Goal: Task Accomplishment & Management: Use online tool/utility

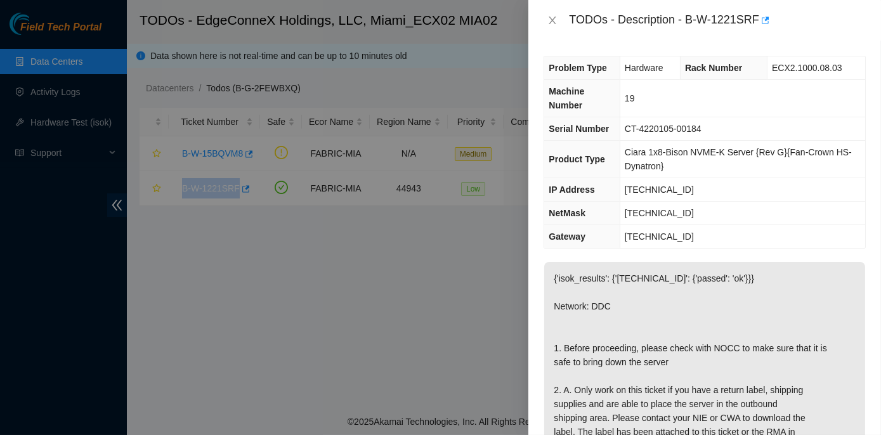
scroll to position [576, 0]
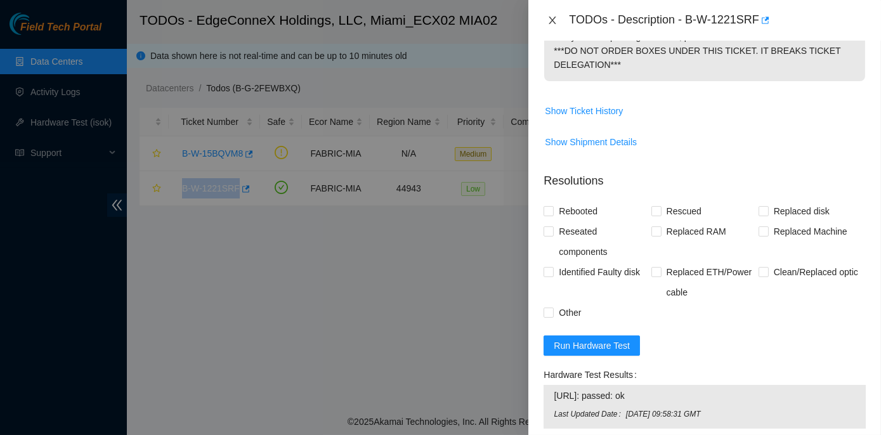
click at [548, 20] on icon "close" at bounding box center [552, 20] width 10 height 10
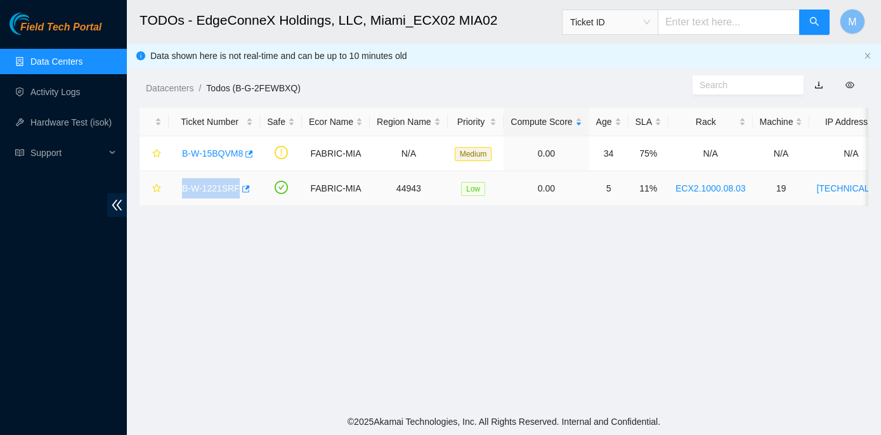
scroll to position [398, 0]
click at [209, 151] on link "B-W-15BQVM8" at bounding box center [212, 153] width 61 height 10
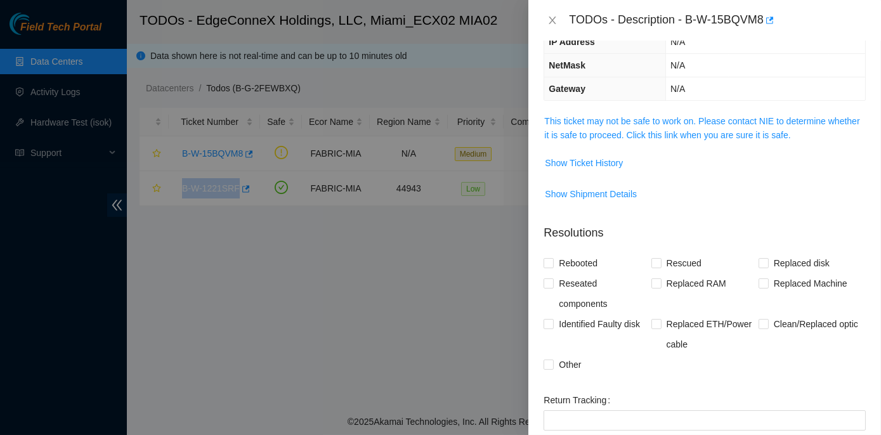
scroll to position [0, 0]
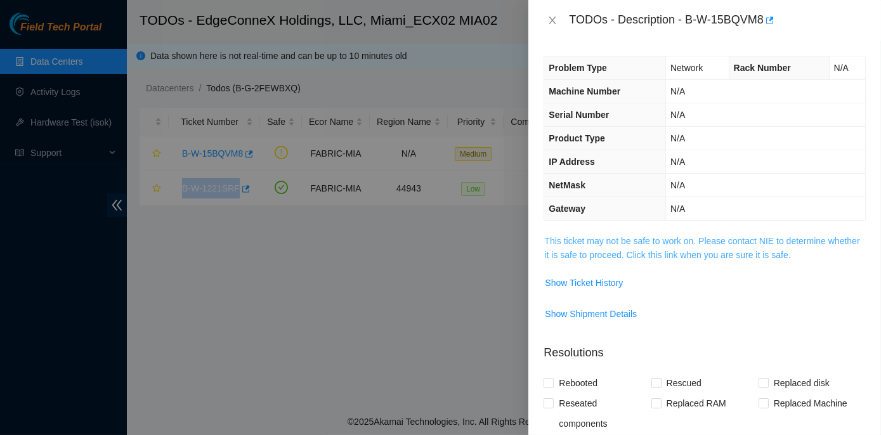
click at [669, 242] on link "This ticket may not be safe to work on. Please contact NIE to determine whether…" at bounding box center [701, 248] width 315 height 24
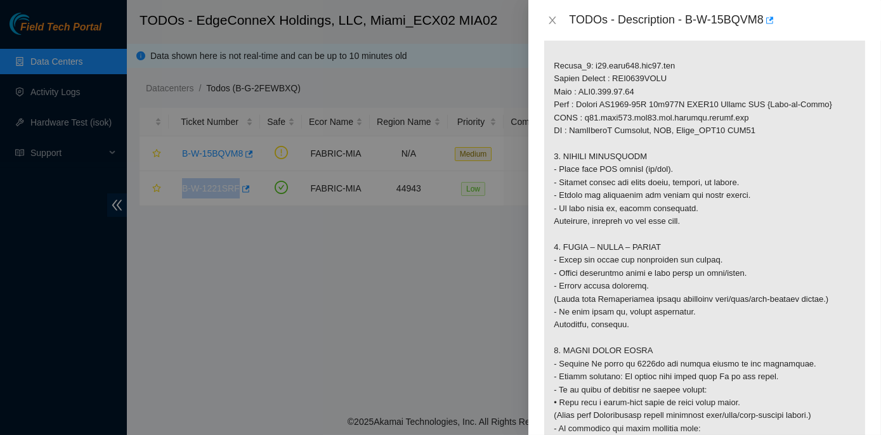
scroll to position [979, 0]
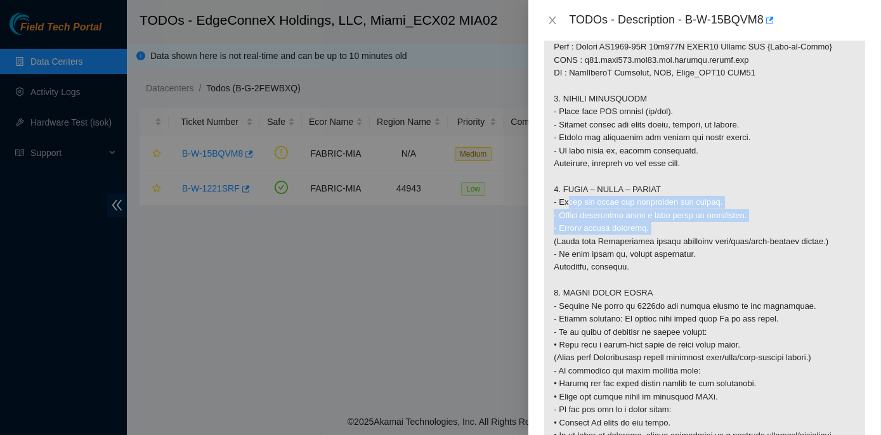
drag, startPoint x: 560, startPoint y: 292, endPoint x: 641, endPoint y: 320, distance: 85.8
copy p "Scope and clean all connectors and optics. - Reseat connectors until a firm cli…"
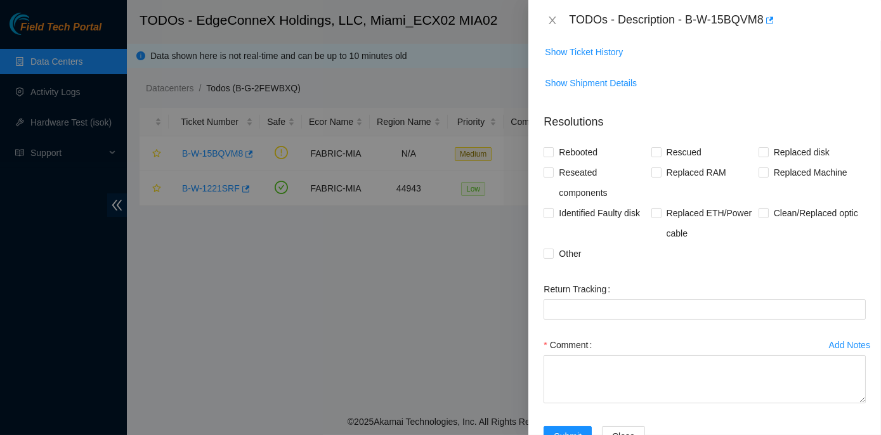
scroll to position [1556, 0]
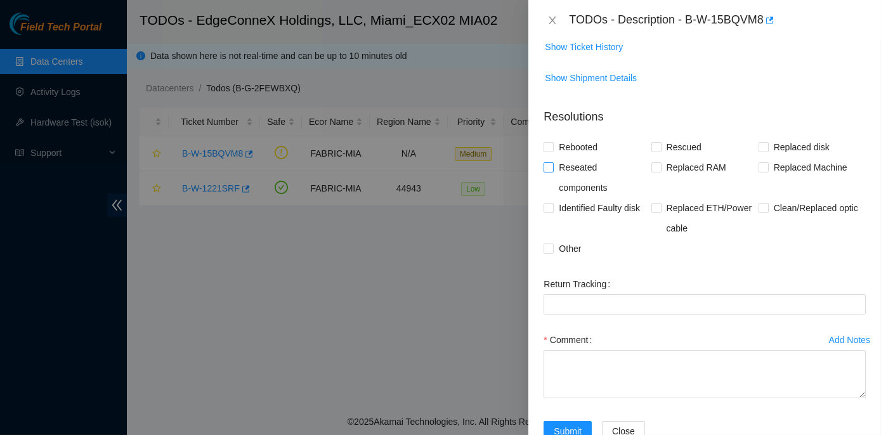
click at [549, 171] on input "Reseated components" at bounding box center [547, 166] width 9 height 9
checkbox input "true"
click at [758, 213] on span at bounding box center [763, 208] width 10 height 10
click at [758, 212] on input "Clean/Replaced optic" at bounding box center [762, 207] width 9 height 9
checkbox input "true"
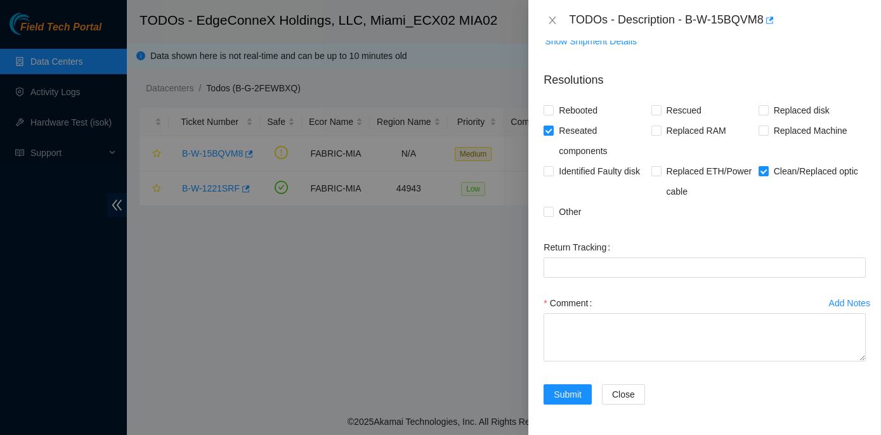
scroll to position [1694, 0]
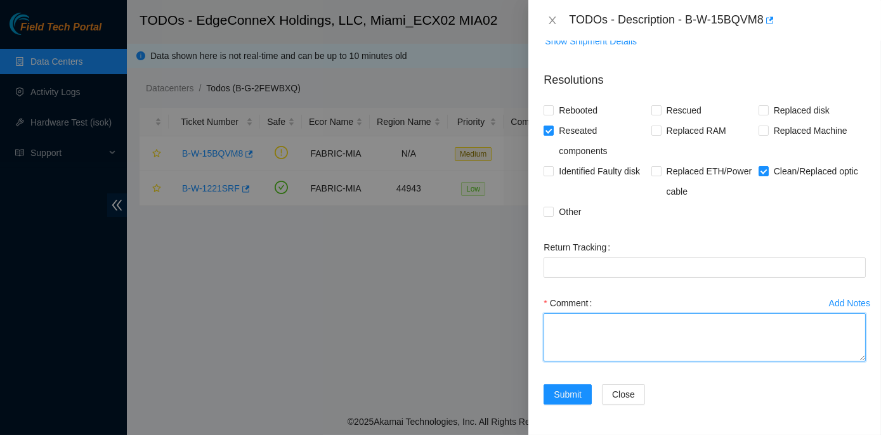
click at [569, 333] on textarea "Comment" at bounding box center [704, 337] width 322 height 48
paste textarea "Router_1: r22.spine101.mia01.fab Serial Number : AAA2020AARY Rack : ECX2.900.08…"
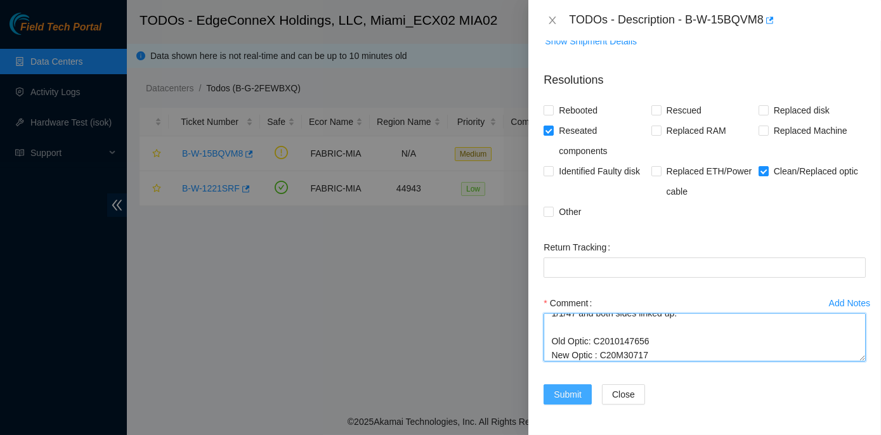
type textarea "Router_1: r22.spine101.mia01.fab Serial Number : AAA2020AARY Rack : ECX2.900.08…"
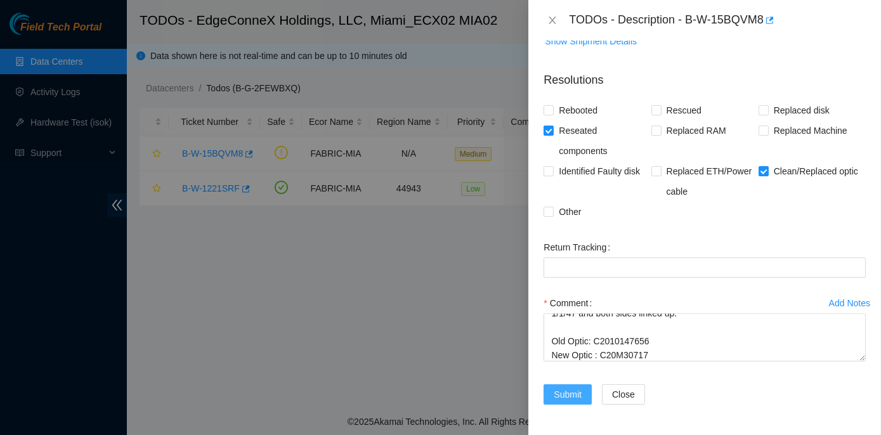
click at [572, 394] on span "Submit" at bounding box center [567, 394] width 28 height 14
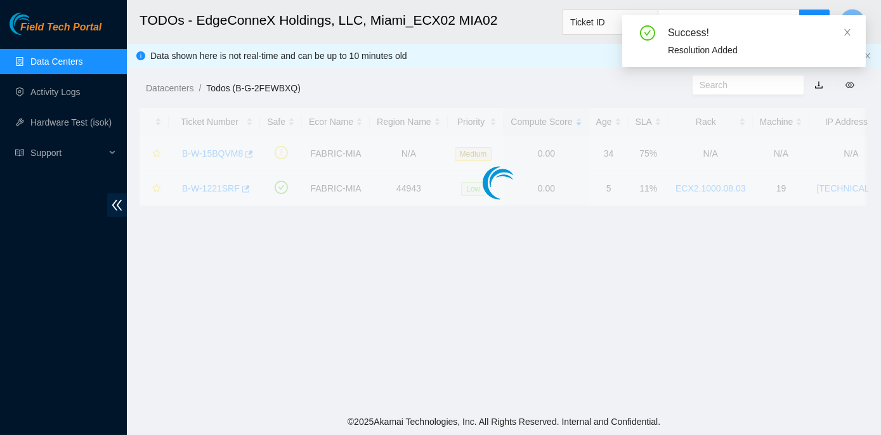
scroll to position [312, 0]
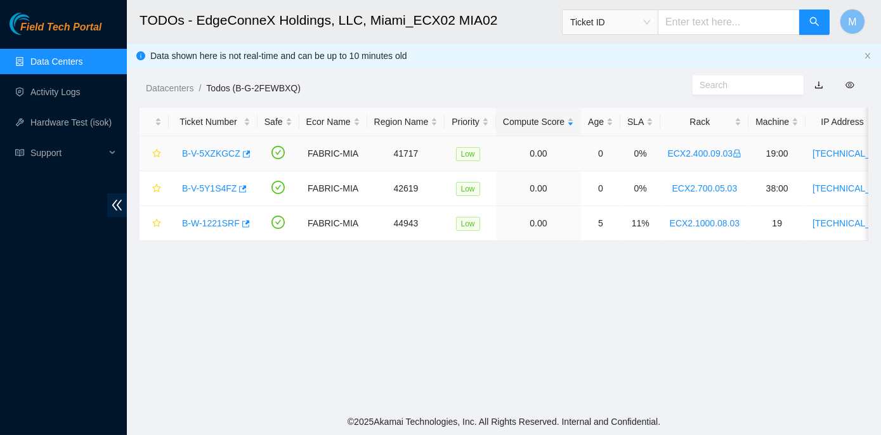
click at [216, 152] on link "B-V-5XZKGCZ" at bounding box center [211, 153] width 58 height 10
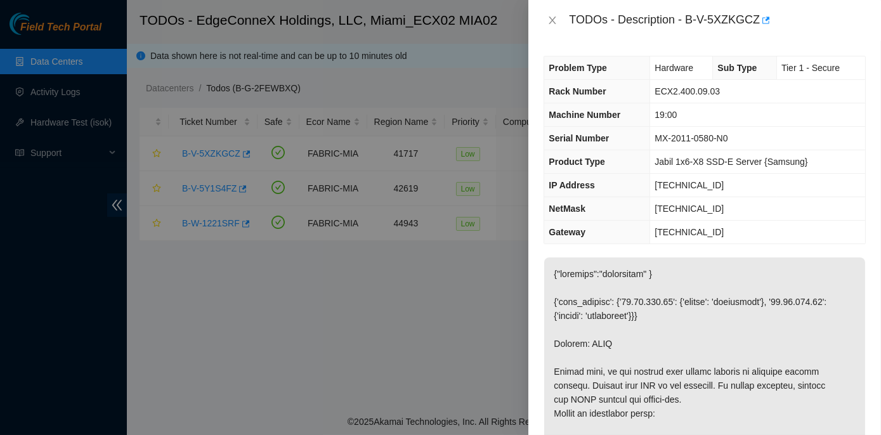
scroll to position [0, 0]
drag, startPoint x: 654, startPoint y: 87, endPoint x: 716, endPoint y: 93, distance: 63.0
click at [716, 93] on td "ECX2.400.09.03" at bounding box center [757, 91] width 215 height 23
copy span "ECX2.400.09.03"
click at [730, 143] on td "MX-2011-0580-N0" at bounding box center [757, 138] width 215 height 23
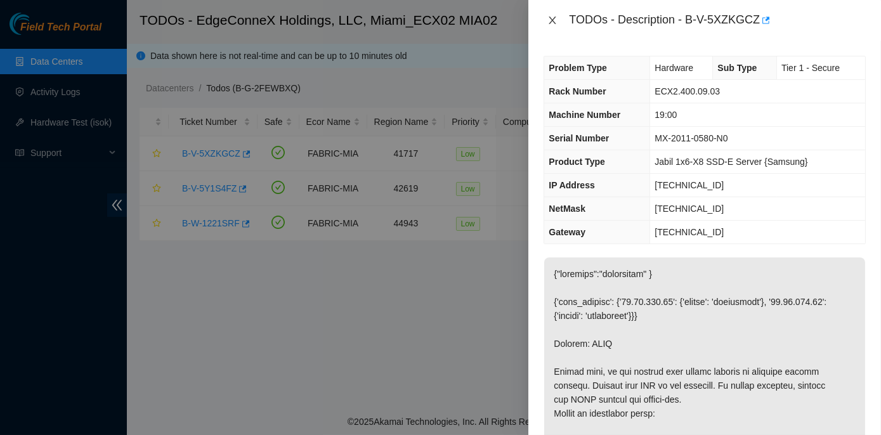
click at [554, 19] on icon "close" at bounding box center [552, 20] width 10 height 10
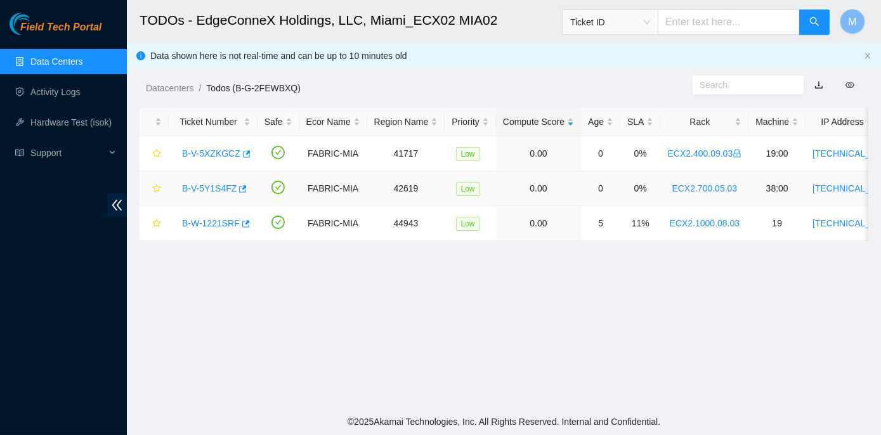
click at [201, 186] on link "B-V-5Y1S4FZ" at bounding box center [209, 188] width 55 height 10
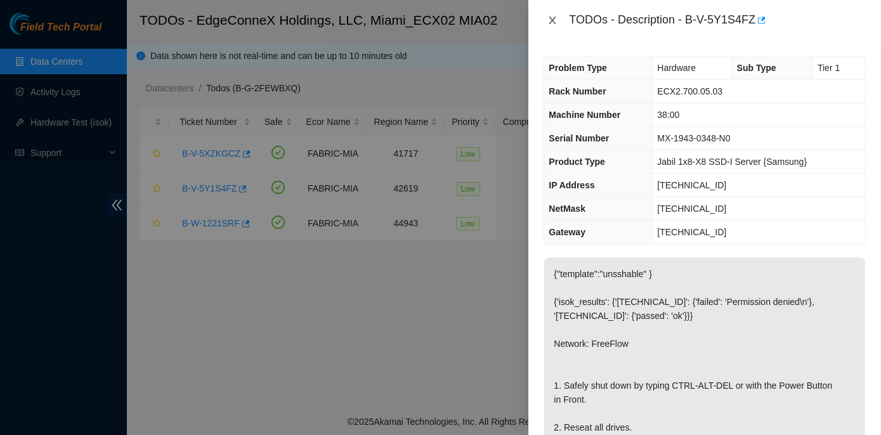
click at [553, 18] on icon "close" at bounding box center [552, 20] width 7 height 8
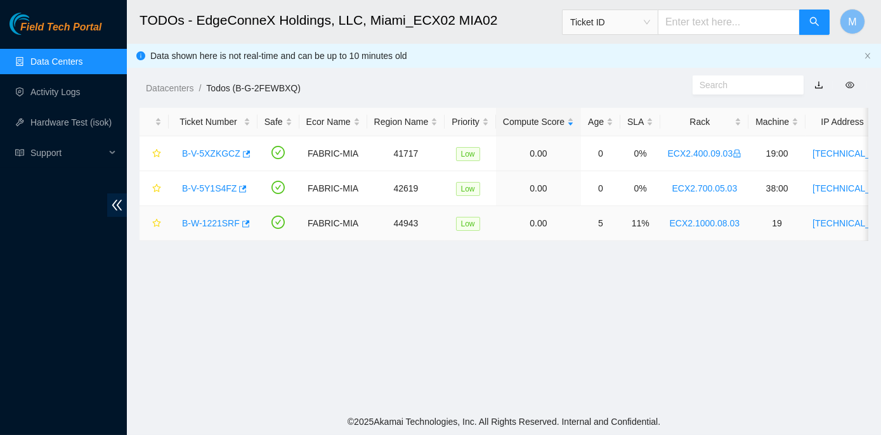
click at [204, 224] on link "B-W-1221SRF" at bounding box center [211, 223] width 58 height 10
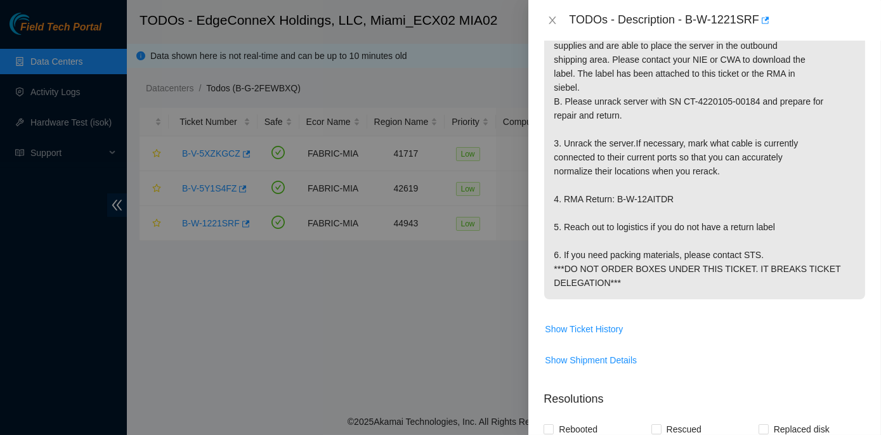
scroll to position [288, 0]
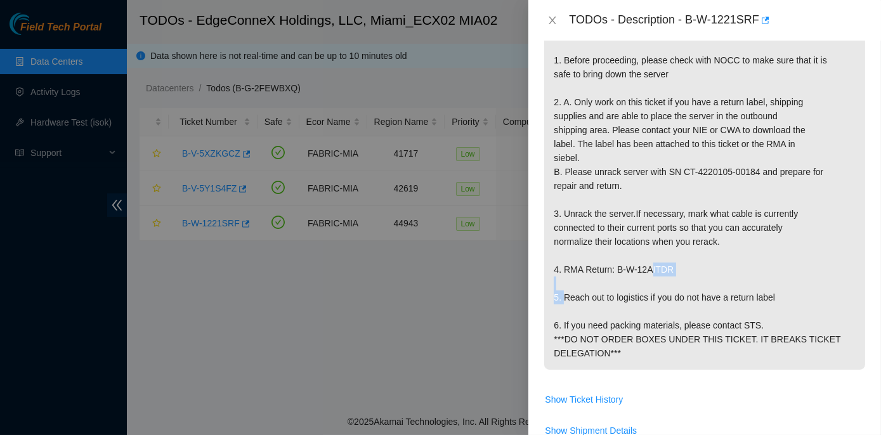
drag, startPoint x: 614, startPoint y: 294, endPoint x: 668, endPoint y: 295, distance: 54.5
click at [668, 295] on p "{'isok_results': {'[TECHNICAL_ID]': {'passed': 'ok'}}} Network: DDC 1. Before p…" at bounding box center [704, 172] width 321 height 396
drag, startPoint x: 668, startPoint y: 295, endPoint x: 813, endPoint y: 249, distance: 152.0
click at [813, 249] on p "{'isok_results': {'[TECHNICAL_ID]': {'passed': 'ok'}}} Network: DDC 1. Before p…" at bounding box center [704, 172] width 321 height 396
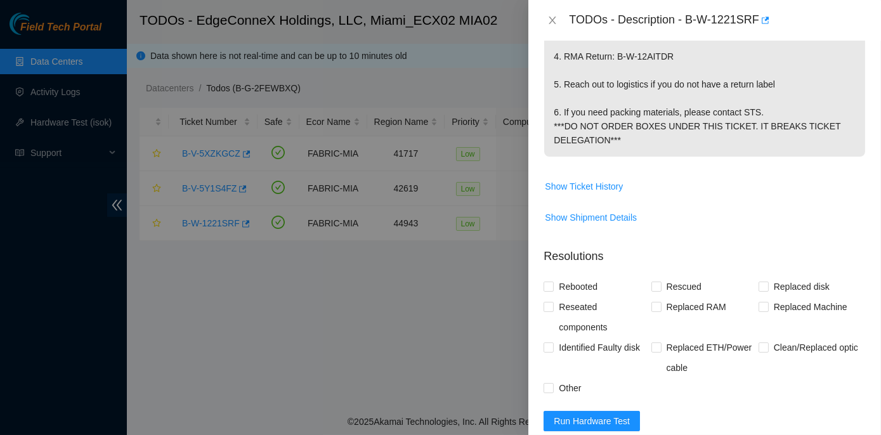
scroll to position [519, 0]
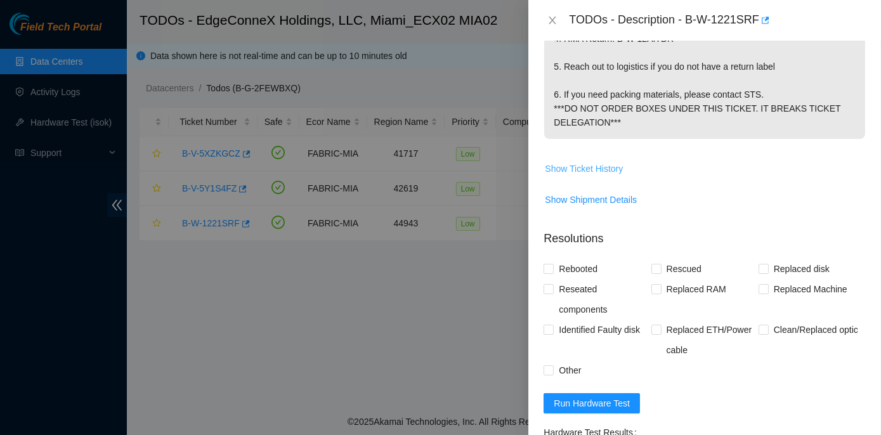
click at [596, 176] on span "Show Ticket History" at bounding box center [584, 169] width 78 height 14
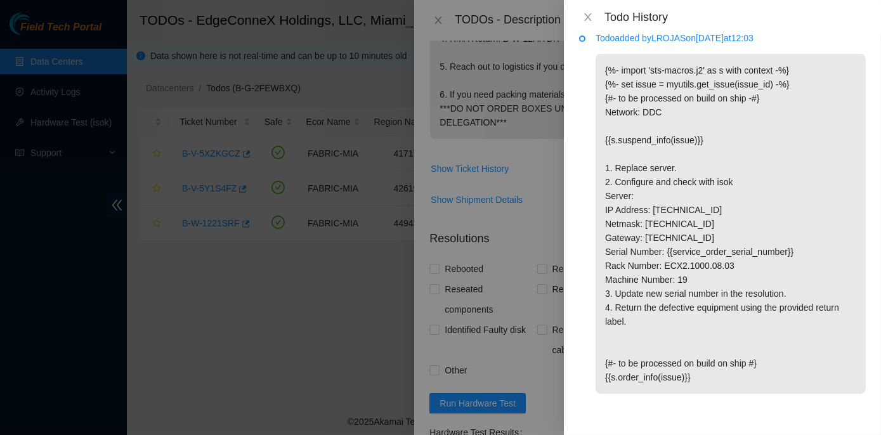
scroll to position [0, 0]
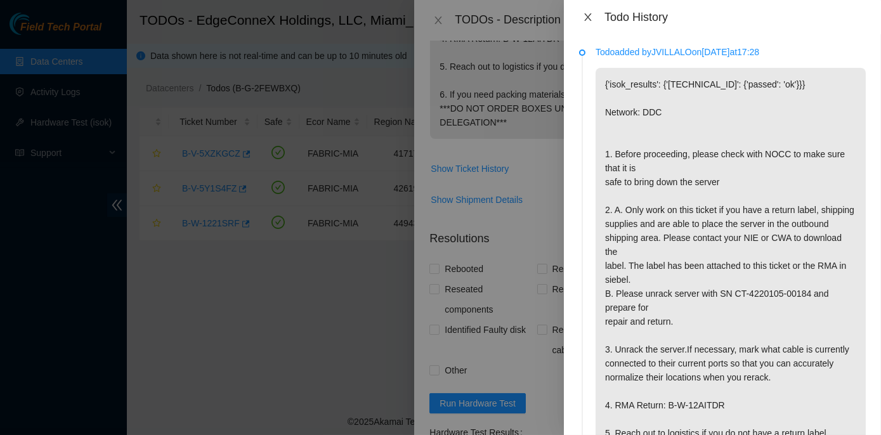
click at [586, 13] on icon "close" at bounding box center [588, 17] width 10 height 10
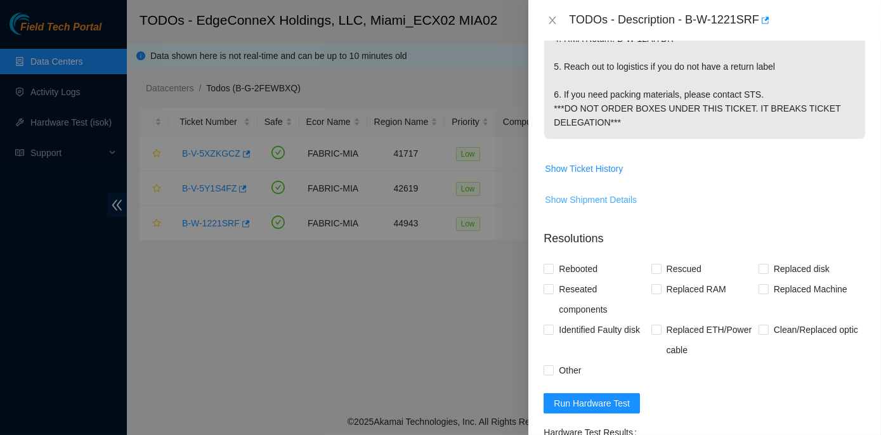
click at [569, 207] on span "Show Shipment Details" at bounding box center [591, 200] width 92 height 14
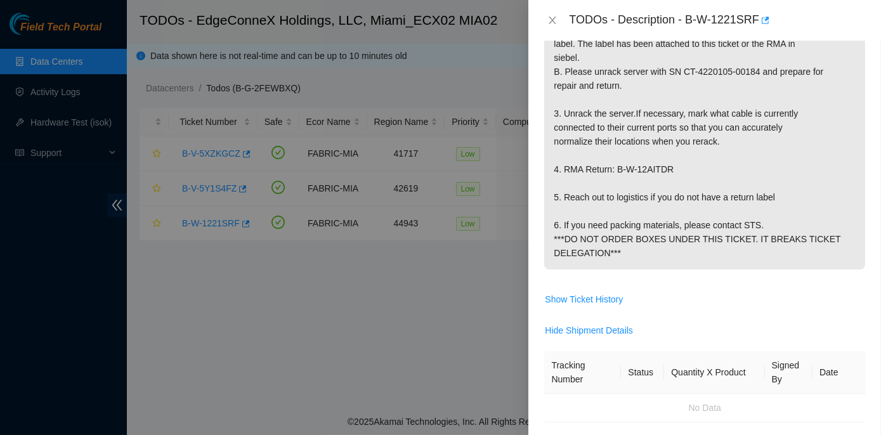
scroll to position [346, 0]
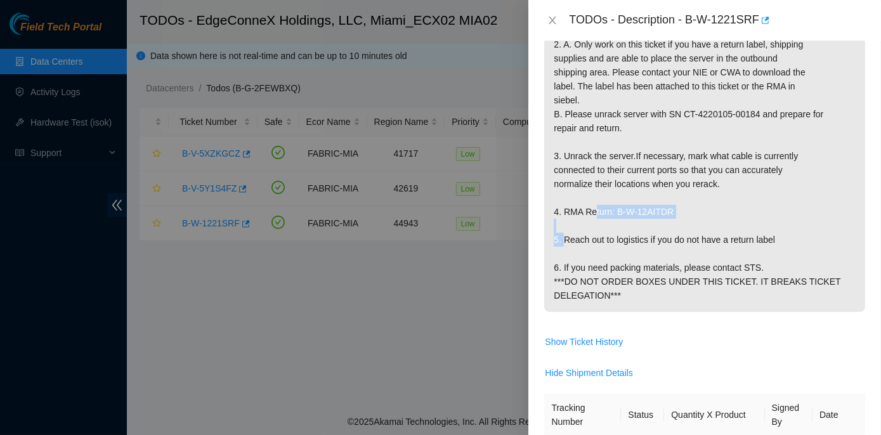
drag, startPoint x: 561, startPoint y: 238, endPoint x: 671, endPoint y: 240, distance: 109.7
click at [671, 240] on p "{'isok_results': {'[TECHNICAL_ID]': {'passed': 'ok'}}} Network: DDC 1. Before p…" at bounding box center [704, 114] width 321 height 396
copy p "RMA Return: B-W-12AITDR"
drag, startPoint x: 686, startPoint y: 15, endPoint x: 756, endPoint y: 13, distance: 69.8
click at [756, 13] on div "TODOs - Description - B-W-1221SRF" at bounding box center [717, 20] width 297 height 20
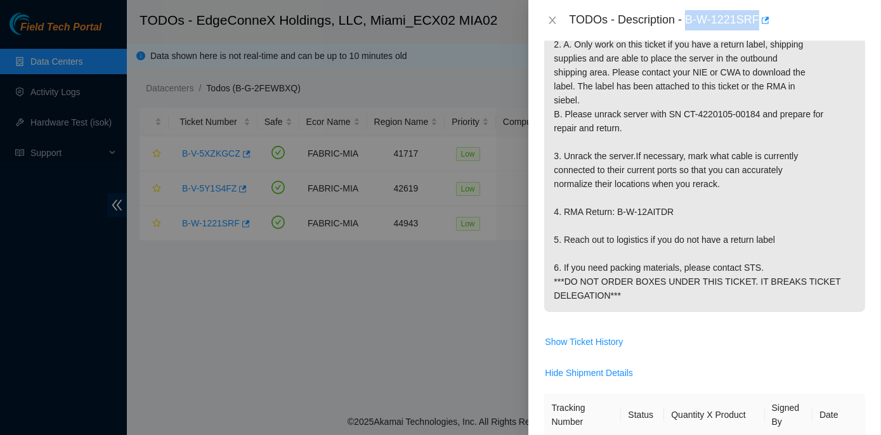
copy div "B-W-1221SRF"
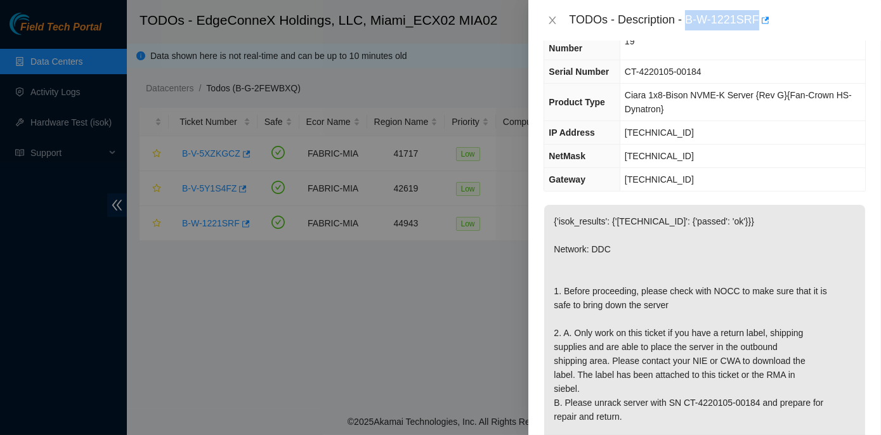
scroll to position [0, 0]
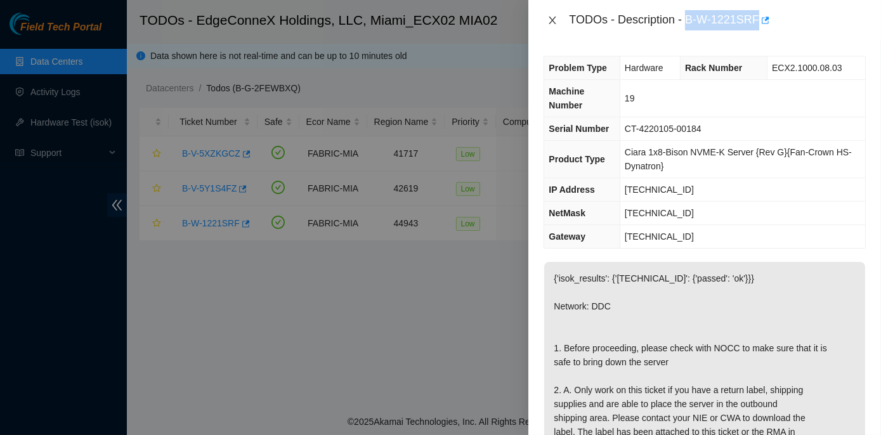
click at [552, 17] on icon "close" at bounding box center [552, 20] width 10 height 10
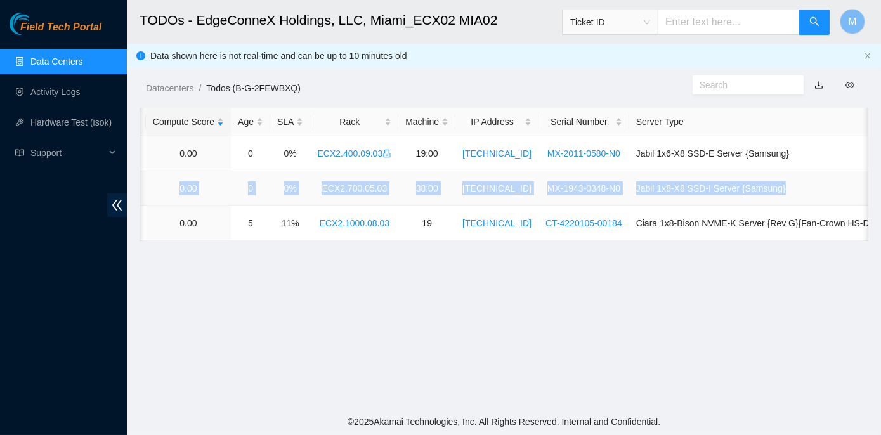
scroll to position [0, 358]
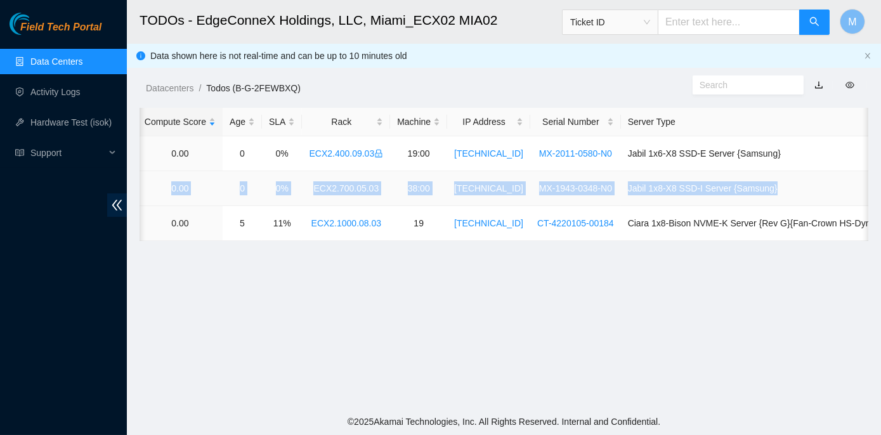
drag, startPoint x: 177, startPoint y: 186, endPoint x: 863, endPoint y: 187, distance: 686.6
click at [863, 187] on tr "B-V-5Y1S4FZ FABRIC-MIA 42619 Low 0.00 0 0% ECX2.700.05.03 38:00 [TECHNICAL_ID] …" at bounding box center [340, 188] width 1119 height 35
copy tr "B-V-5Y1S4FZ FABRIC-MIA 42619 Low 0.00 0 0% ECX2.700.05.03 38:00 [TECHNICAL_ID] …"
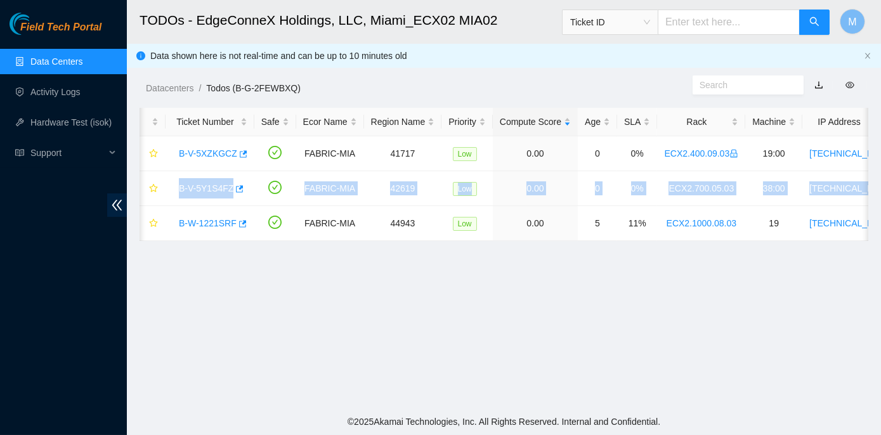
scroll to position [0, 0]
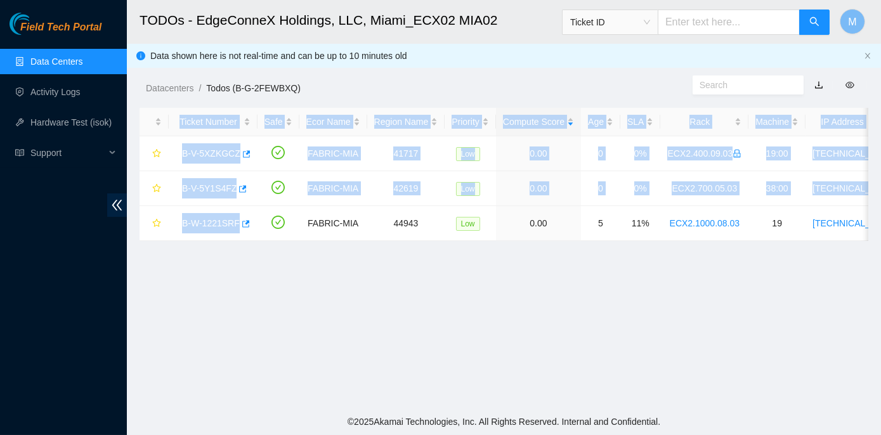
drag, startPoint x: 297, startPoint y: 238, endPoint x: 148, endPoint y: 243, distance: 148.4
click at [148, 241] on div "Ticket Number Safe Ecor Name Region Name Priority Compute Score Age SLA Rack Ma…" at bounding box center [503, 174] width 728 height 133
click at [203, 280] on main "TODOs - EdgeConneX Holdings, LLC, [GEOGRAPHIC_DATA] MIA02 Ticket ID M Data show…" at bounding box center [504, 204] width 754 height 408
click at [267, 199] on td at bounding box center [278, 188] width 42 height 35
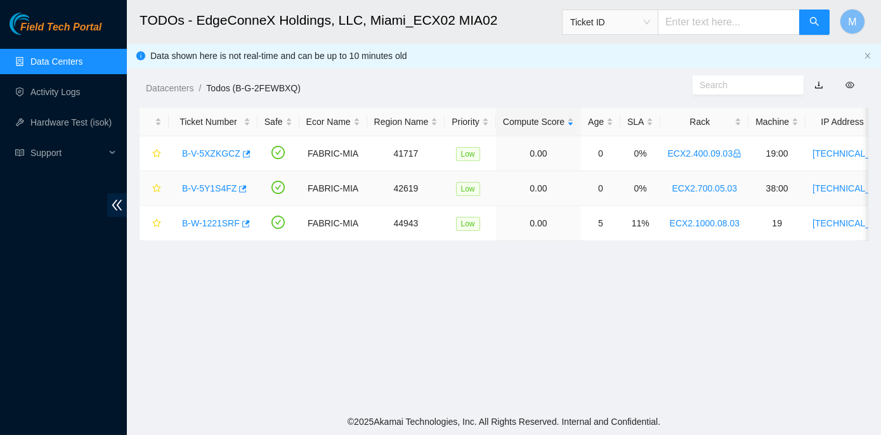
click at [217, 187] on link "B-V-5Y1S4FZ" at bounding box center [209, 188] width 55 height 10
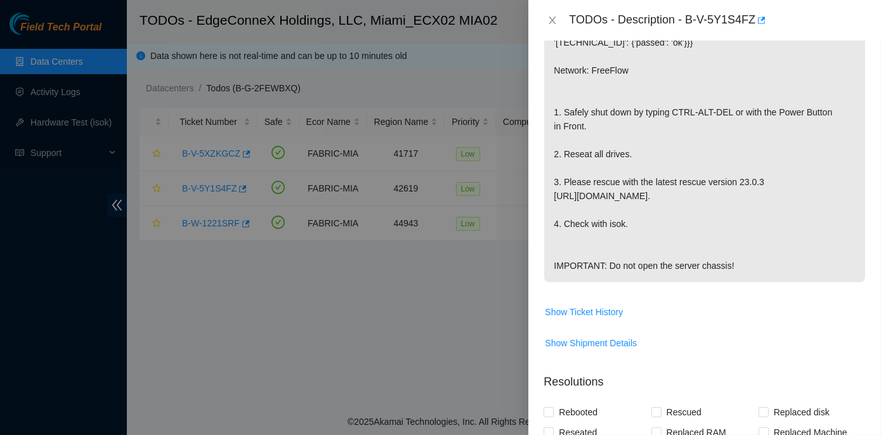
scroll to position [461, 0]
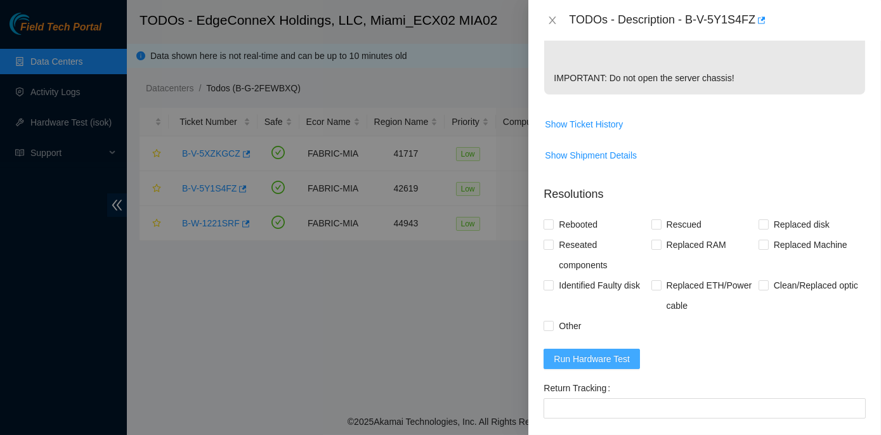
click at [614, 366] on span "Run Hardware Test" at bounding box center [591, 359] width 76 height 14
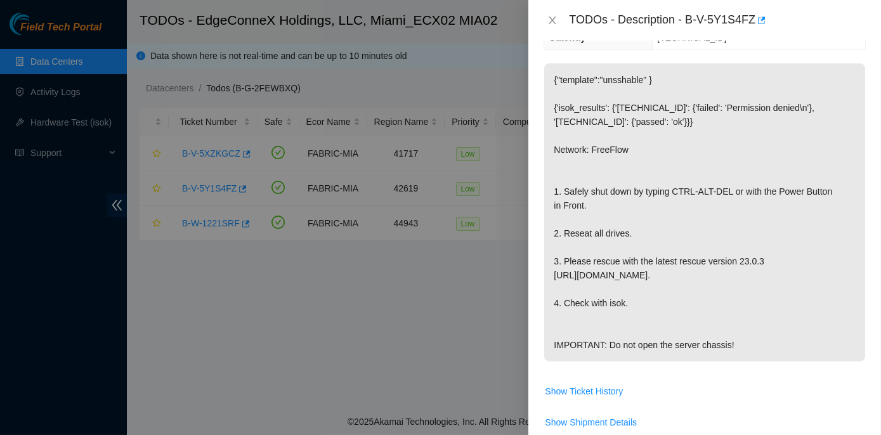
scroll to position [230, 0]
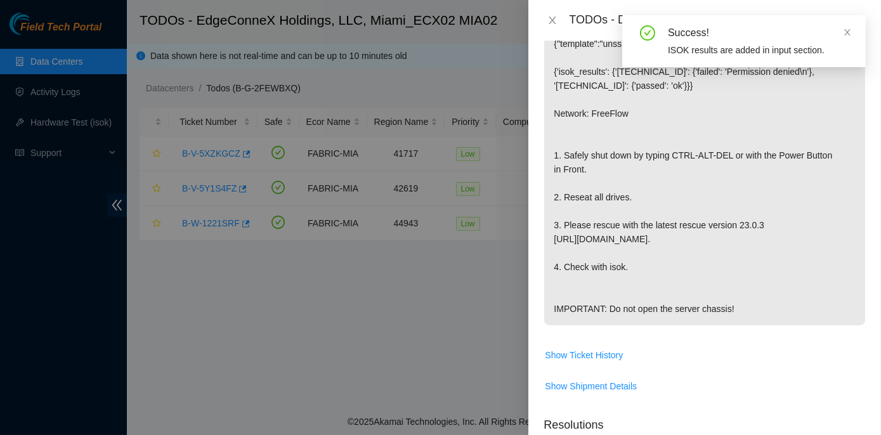
drag, startPoint x: 555, startPoint y: 152, endPoint x: 735, endPoint y: 314, distance: 242.8
click at [735, 314] on p "{"template":"unsshable" } {'isok_results': {'[TECHNICAL_ID]': {'failed': 'Permi…" at bounding box center [704, 176] width 321 height 298
copy p "1. Safely shut down by typing CTRL-ALT-DEL or with the Power Button in Front. 2…"
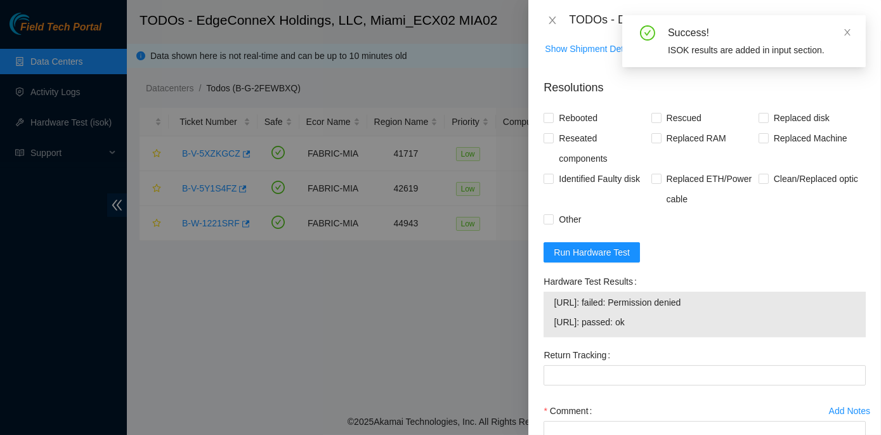
scroll to position [576, 0]
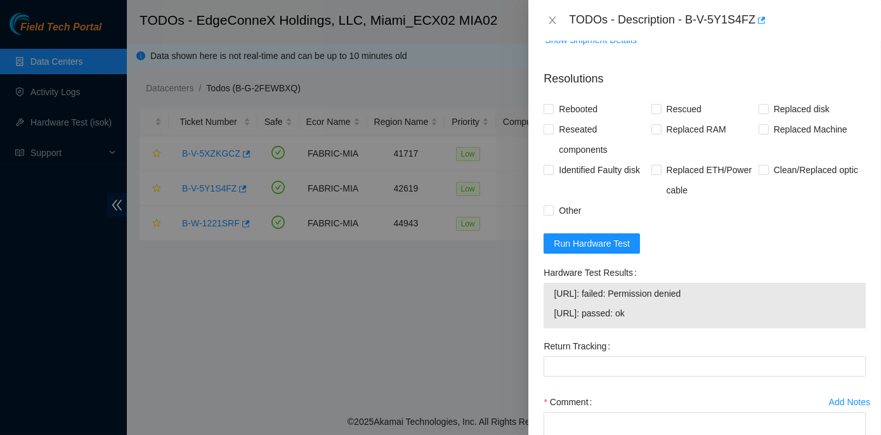
drag, startPoint x: 543, startPoint y: 287, endPoint x: 719, endPoint y: 309, distance: 177.6
click at [719, 309] on div "Hardware Test Results [URL]: failed: Permission denied [URL]: passed: ok" at bounding box center [704, 299] width 332 height 74
copy div "Hardware Test Results [URL]: failed: Permission denied"
click at [552, 20] on icon "close" at bounding box center [552, 20] width 7 height 8
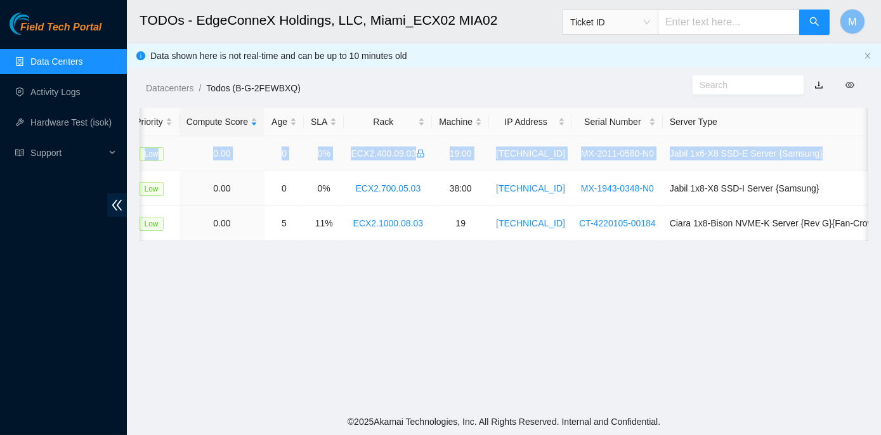
scroll to position [0, 358]
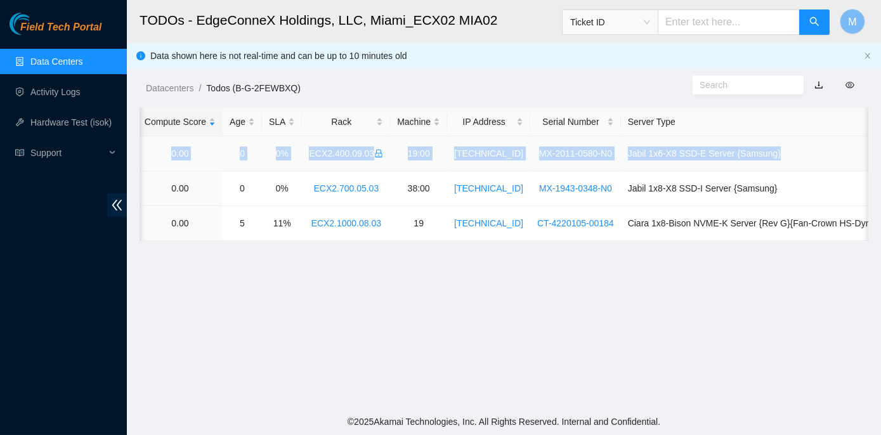
drag, startPoint x: 178, startPoint y: 148, endPoint x: 858, endPoint y: 153, distance: 680.3
click at [858, 153] on tr "B-V-5XZKGCZ FABRIC-MIA 41717 Low 0.00 0 0% ECX2.400.09.03 19:00 [TECHNICAL_ID] …" at bounding box center [340, 153] width 1119 height 35
copy tr "B-V-5XZKGCZ FABRIC-MIA 41717 Low 0.00 0 0% ECX2.400.09.03 19:00 [TECHNICAL_ID] …"
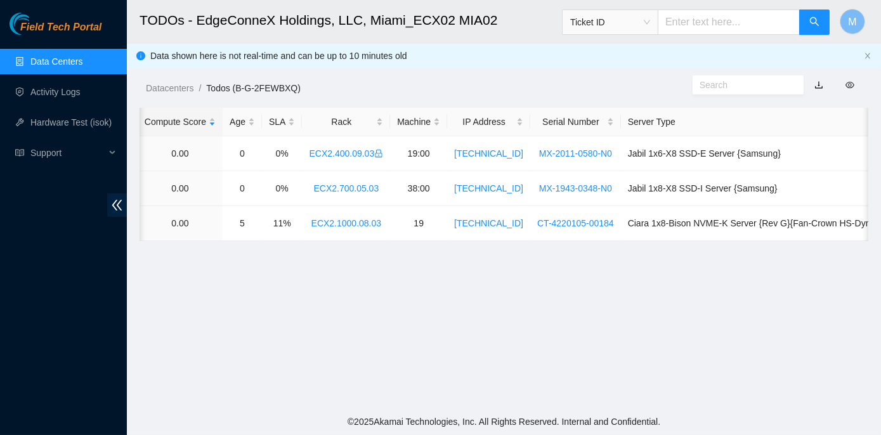
click at [422, 302] on main "TODOs - EdgeConneX Holdings, LLC, [GEOGRAPHIC_DATA] MIA02 Ticket ID M Data show…" at bounding box center [504, 204] width 754 height 408
click at [408, 240] on td "19" at bounding box center [418, 223] width 57 height 35
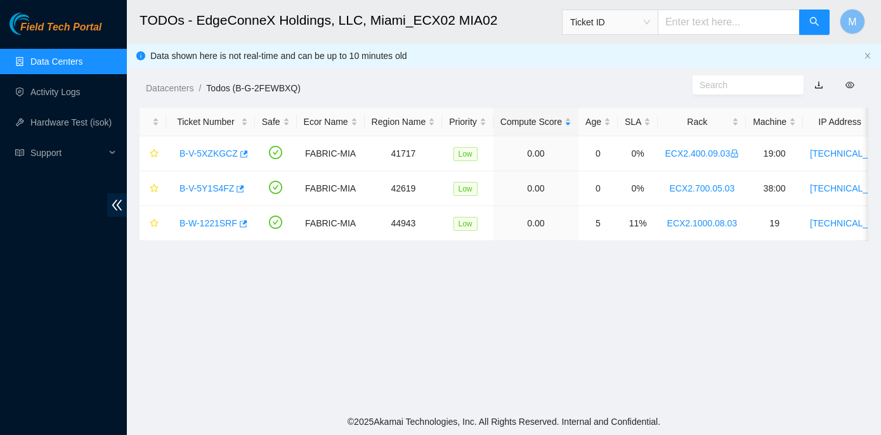
scroll to position [0, 0]
click at [216, 152] on link "B-V-5XZKGCZ" at bounding box center [211, 153] width 58 height 10
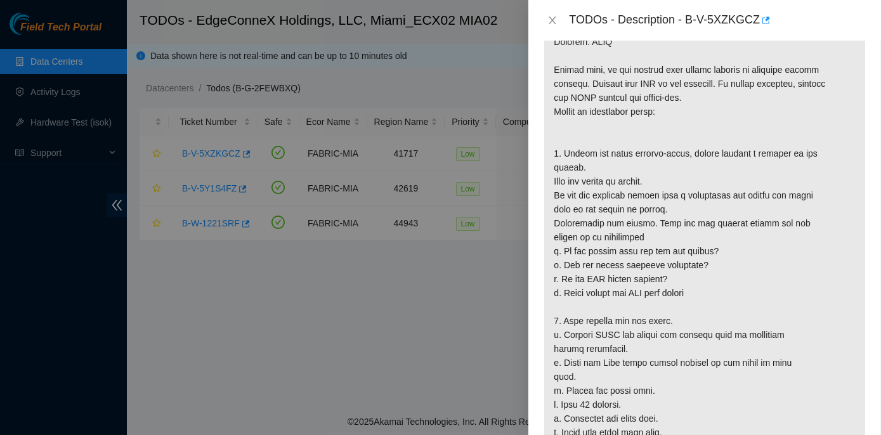
scroll to position [911, 0]
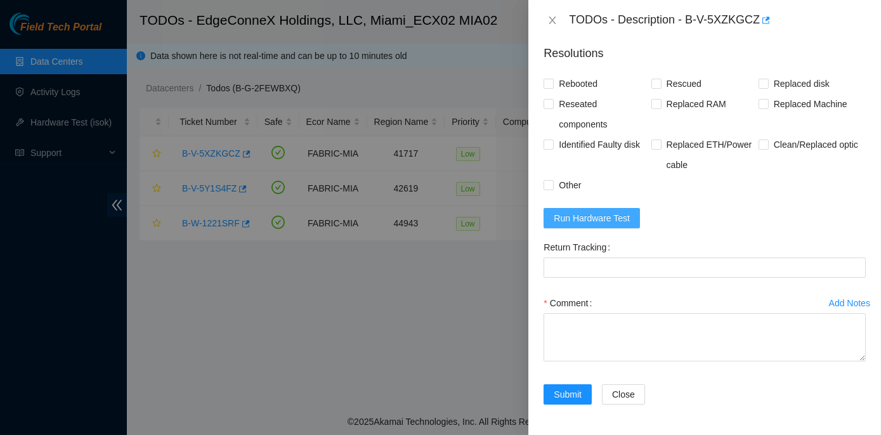
click at [575, 225] on span "Run Hardware Test" at bounding box center [591, 218] width 76 height 14
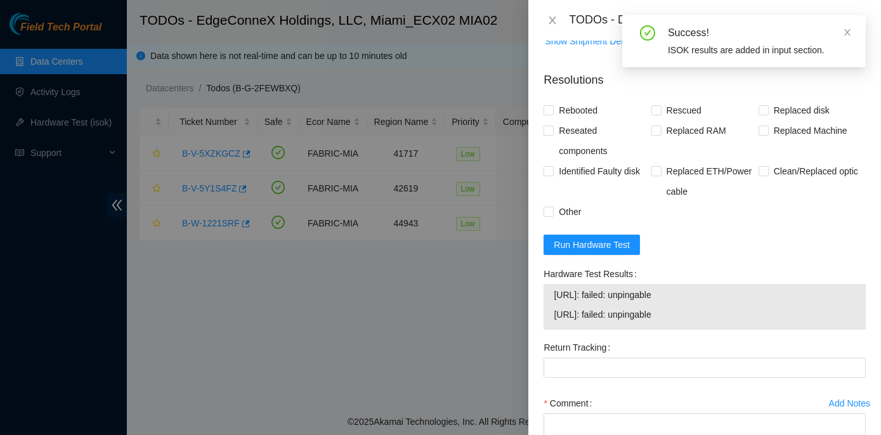
scroll to position [922, 0]
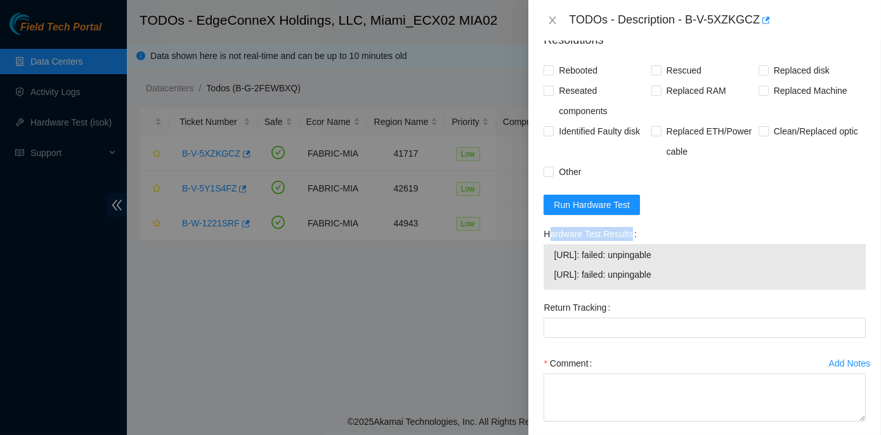
drag, startPoint x: 595, startPoint y: 277, endPoint x: 700, endPoint y: 333, distance: 118.6
click at [700, 297] on div "Hardware Test Results [URL]: failed: unpingable [URL]: failed: unpingable" at bounding box center [704, 261] width 332 height 74
copy label "ardware Test Results"
click at [549, 18] on icon "close" at bounding box center [552, 20] width 10 height 10
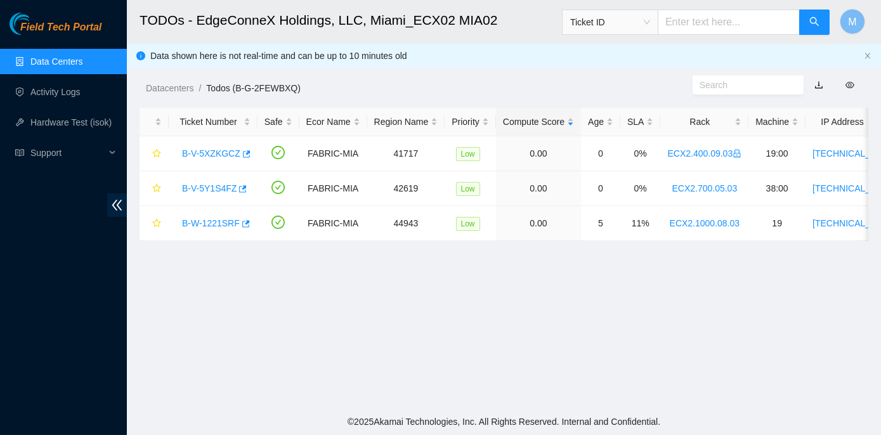
scroll to position [313, 0]
